Goal: Information Seeking & Learning: Learn about a topic

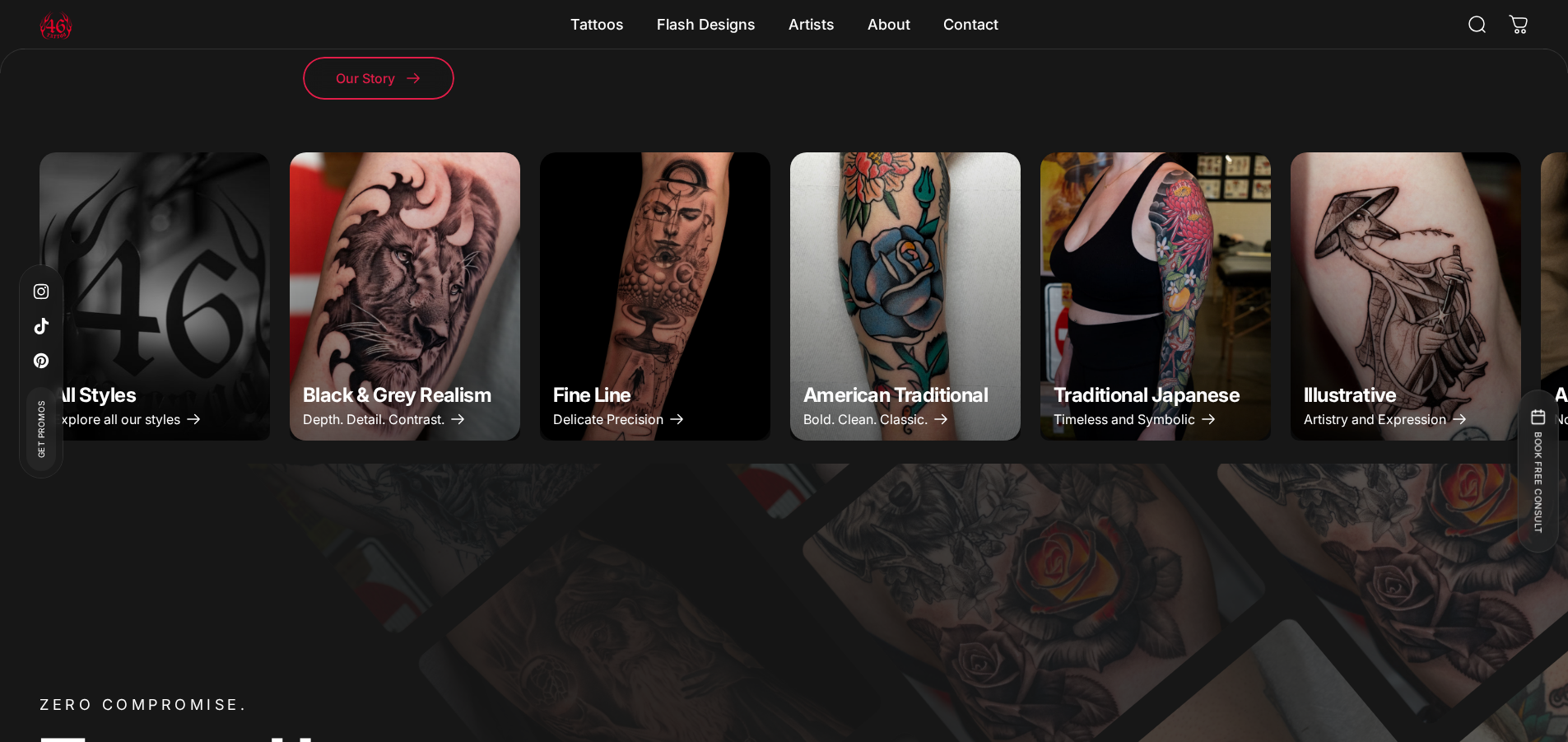
scroll to position [737, 0]
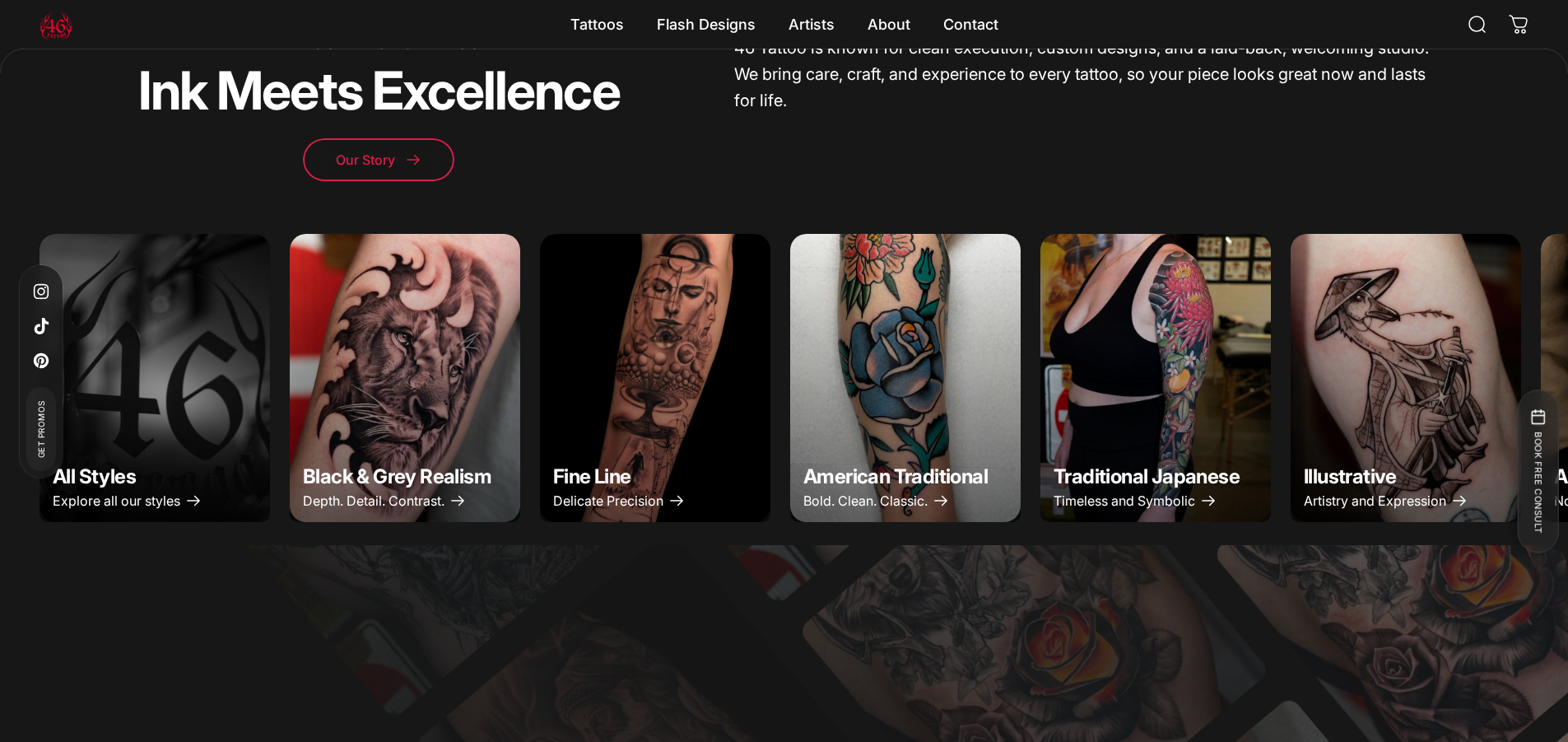
click at [646, 382] on img "Fine Line" at bounding box center [655, 377] width 242 height 303
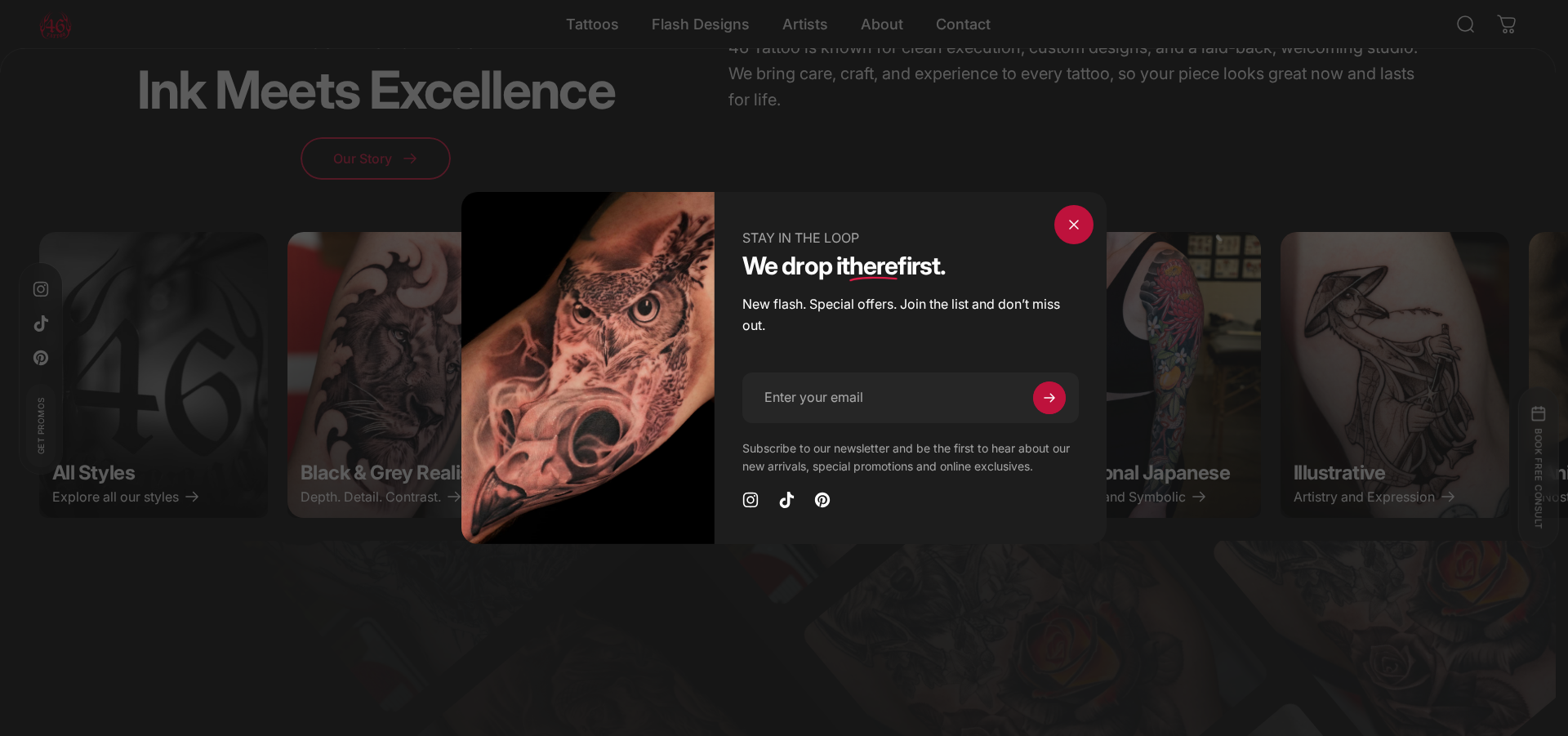
click at [1075, 227] on span "Close" at bounding box center [1074, 225] width 59 height 79
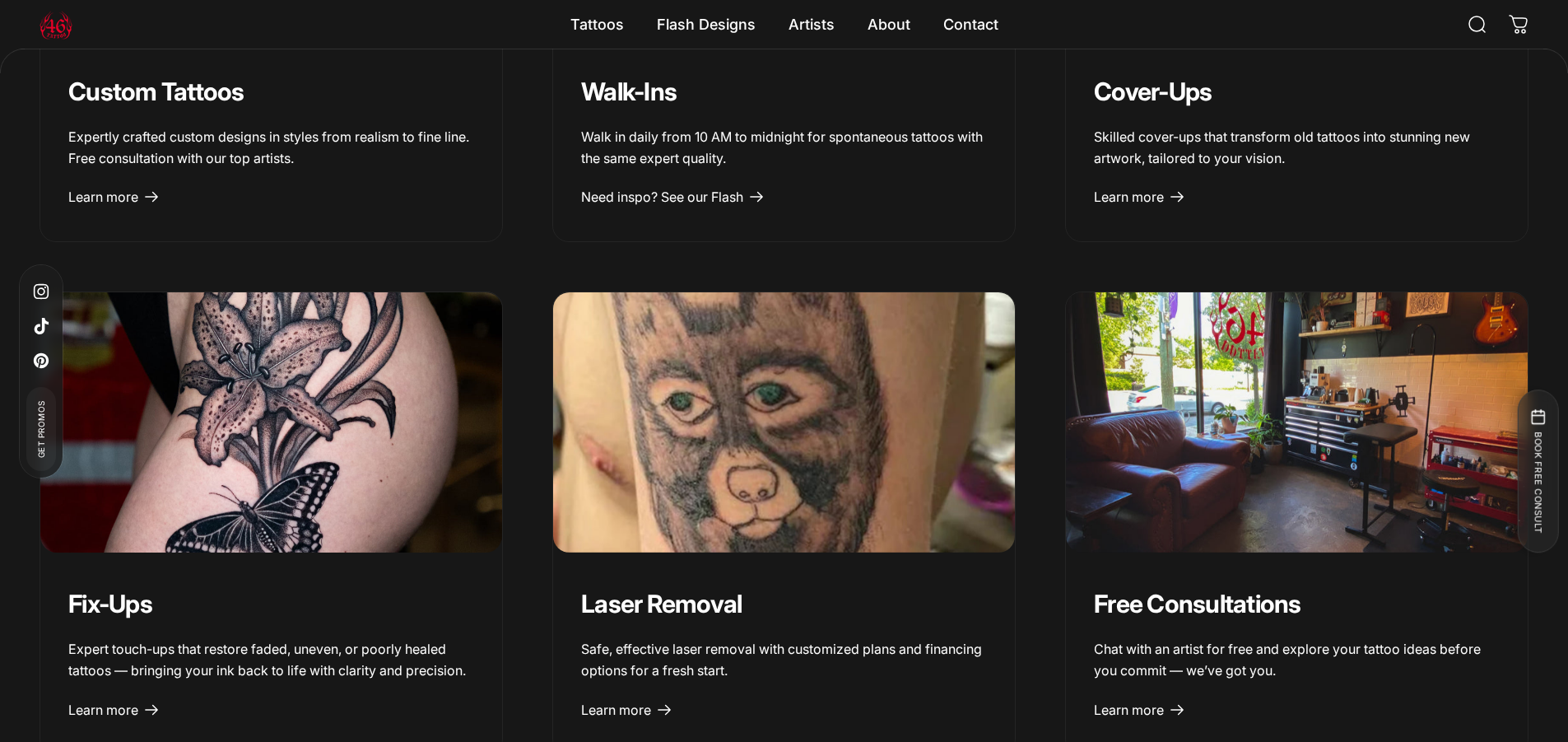
scroll to position [1807, 0]
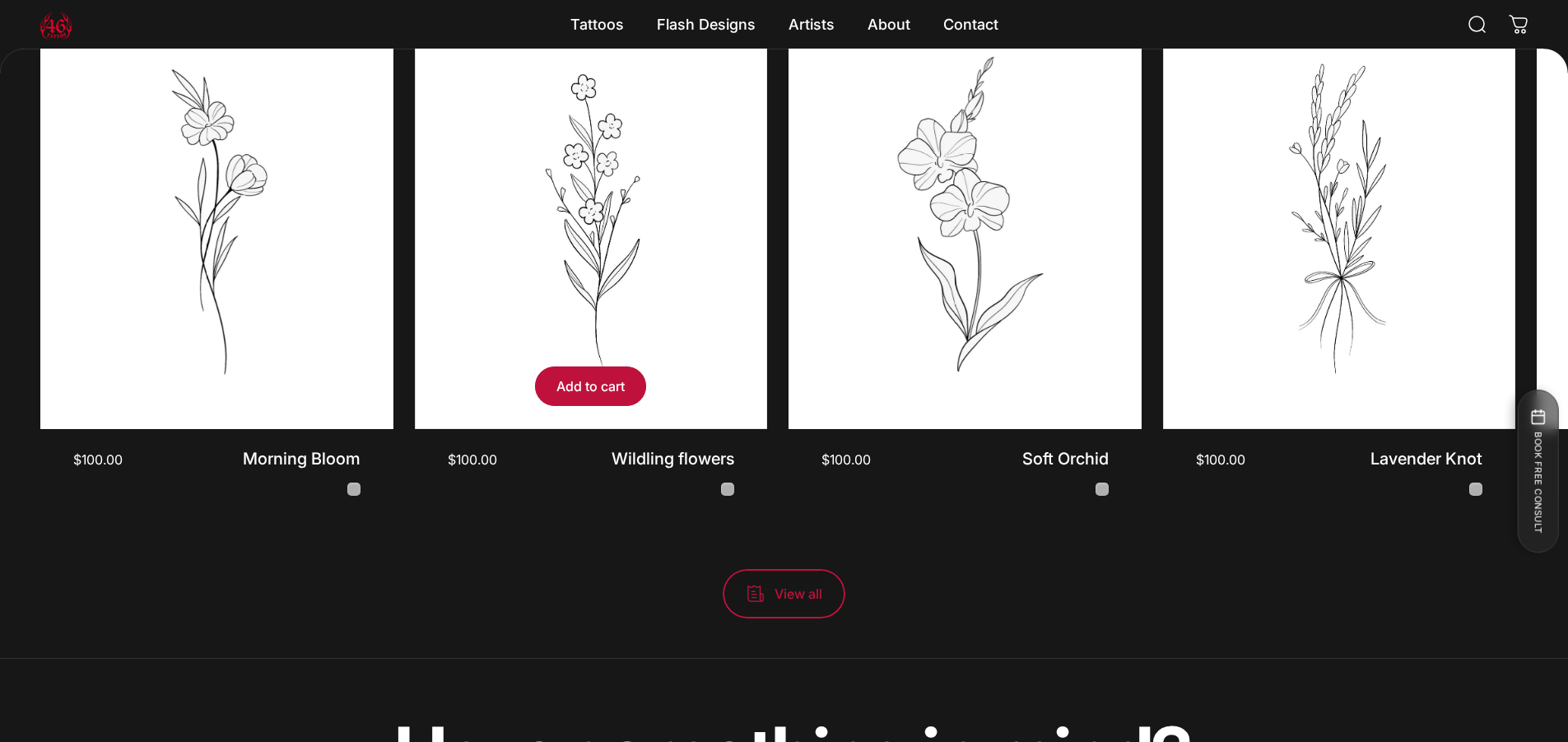
scroll to position [4610, 0]
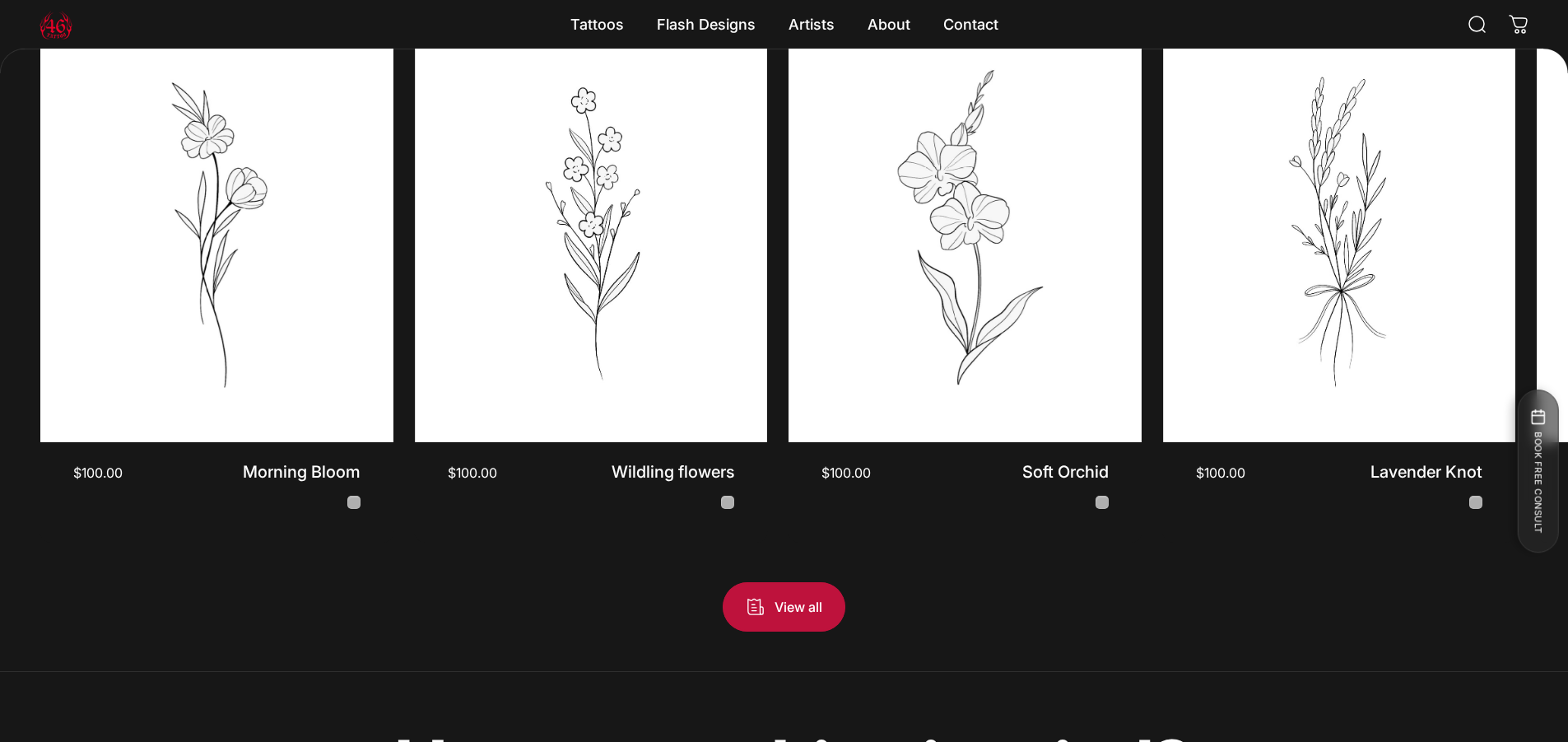
click at [819, 622] on span "View all products in the Fine Line - Flash Tattoos collection" at bounding box center [784, 606] width 183 height 98
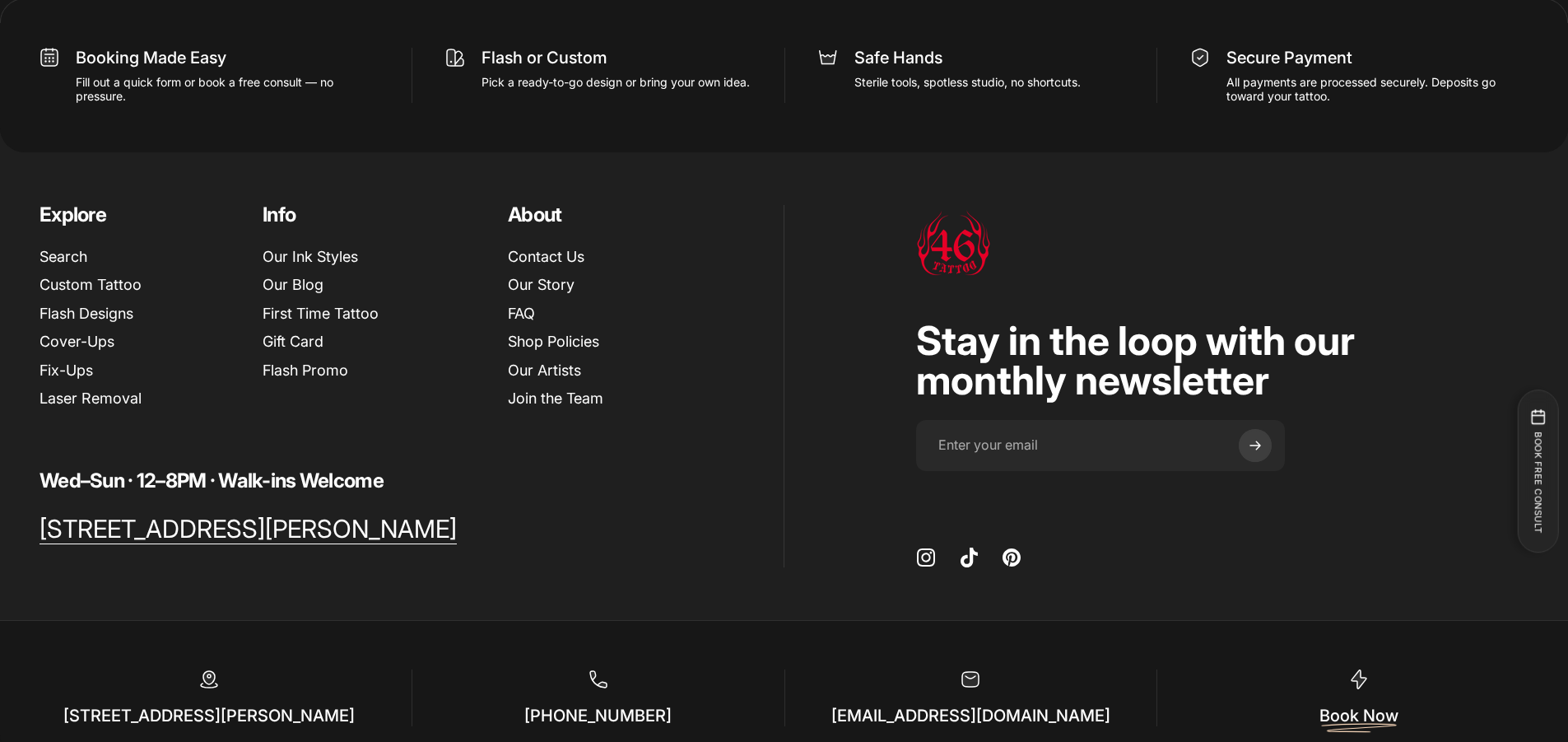
scroll to position [1939, 0]
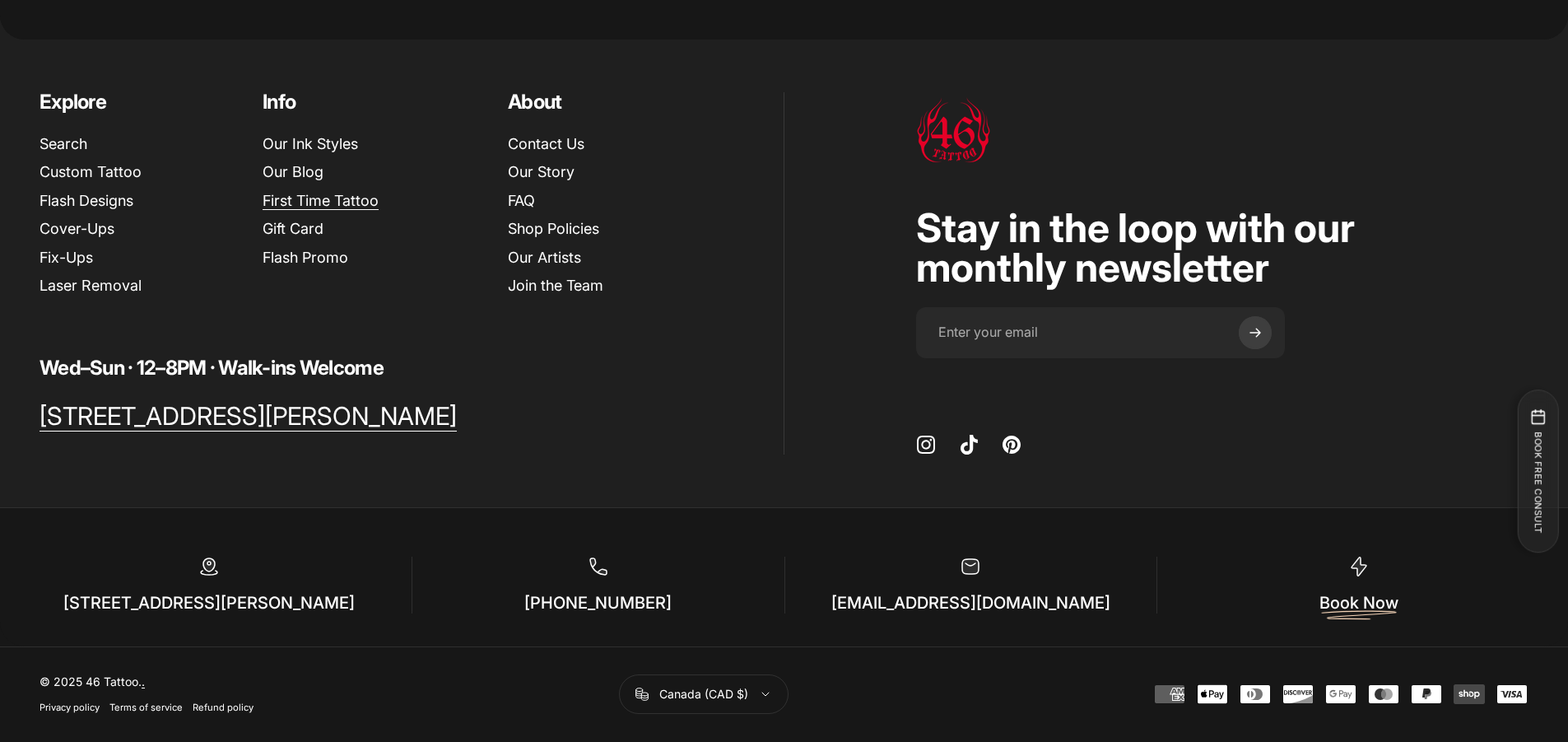
click at [354, 195] on link "First Time Tattoo" at bounding box center [320, 201] width 116 height 19
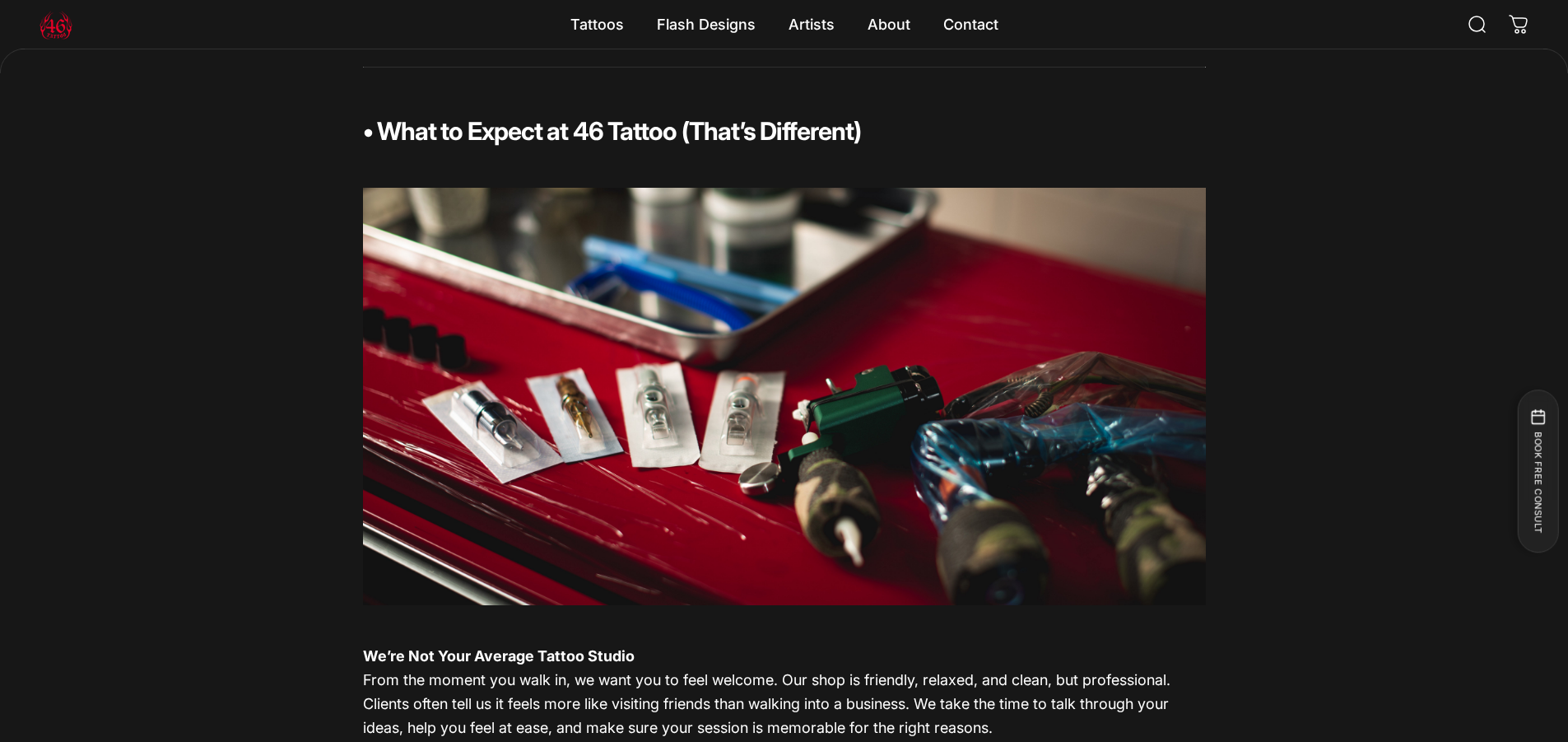
scroll to position [1647, 0]
